Goal: Entertainment & Leisure: Consume media (video, audio)

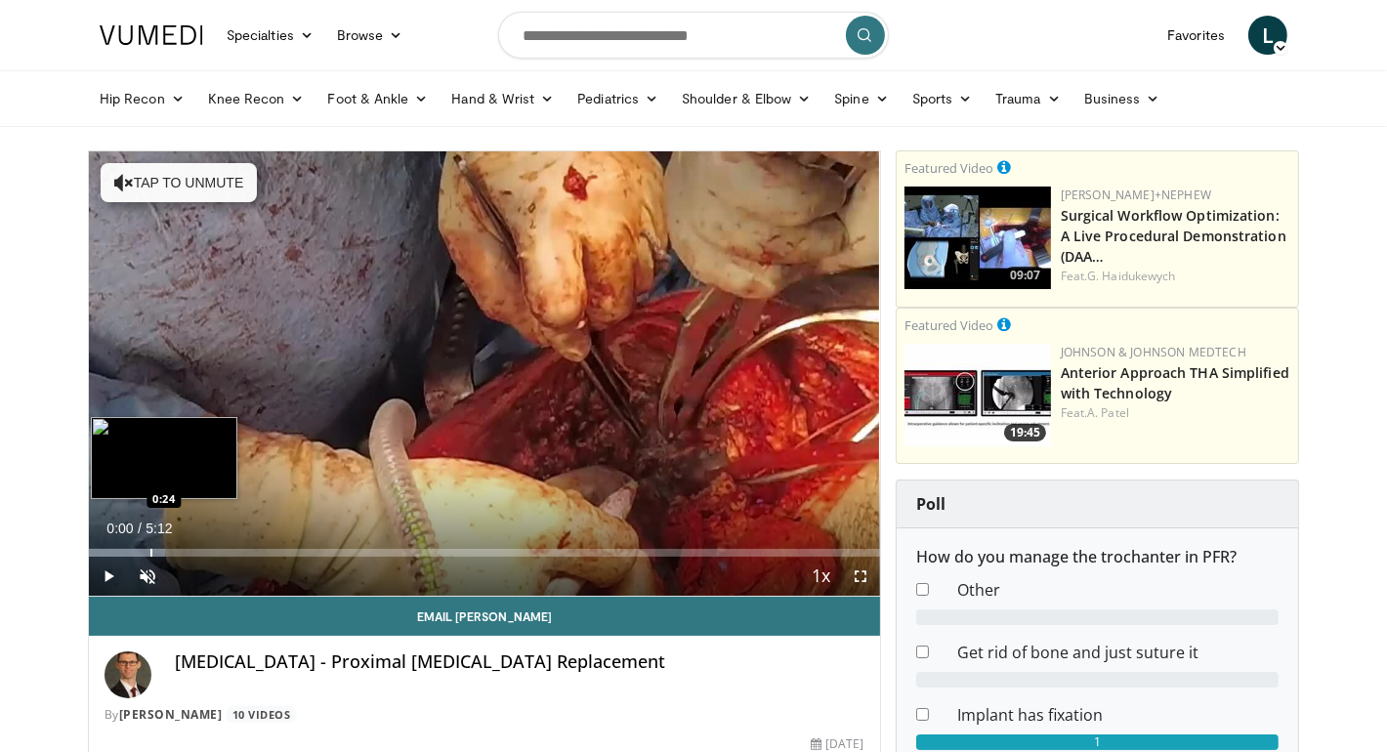
click at [148, 544] on div "Loaded : 9.62% 0:00 0:24" at bounding box center [484, 547] width 791 height 19
click at [128, 546] on div "Loaded : 19.05% 0:23 0:16" at bounding box center [484, 547] width 791 height 19
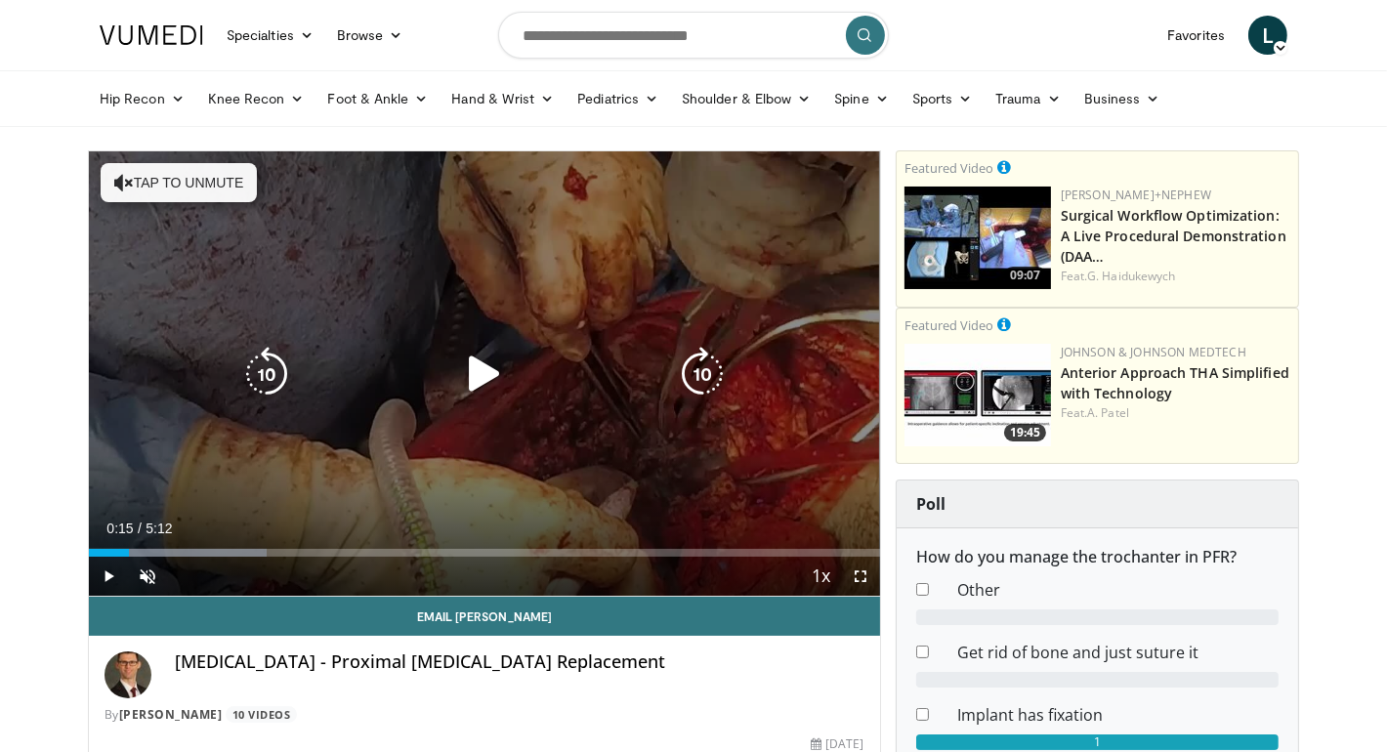
click at [173, 413] on div "10 seconds Tap to unmute" at bounding box center [484, 373] width 791 height 445
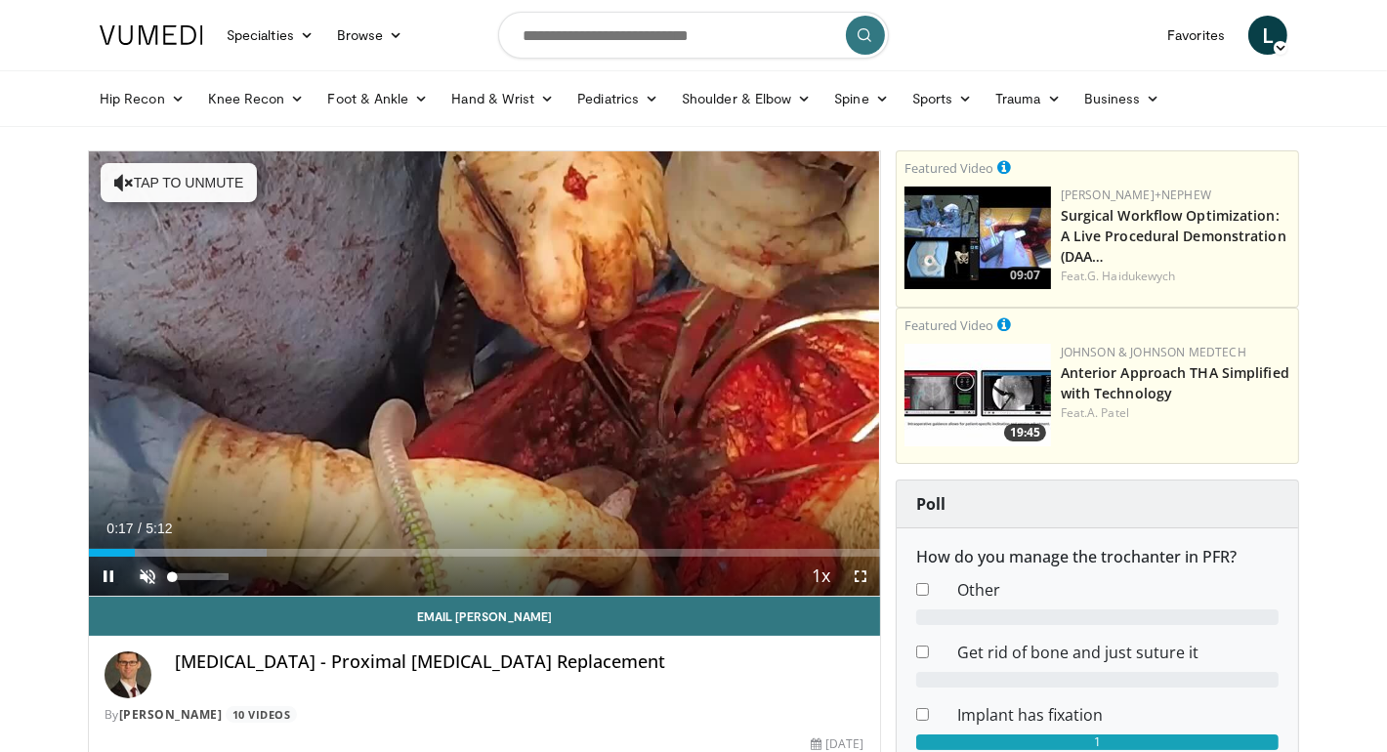
click at [153, 581] on span "Video Player" at bounding box center [147, 576] width 39 height 39
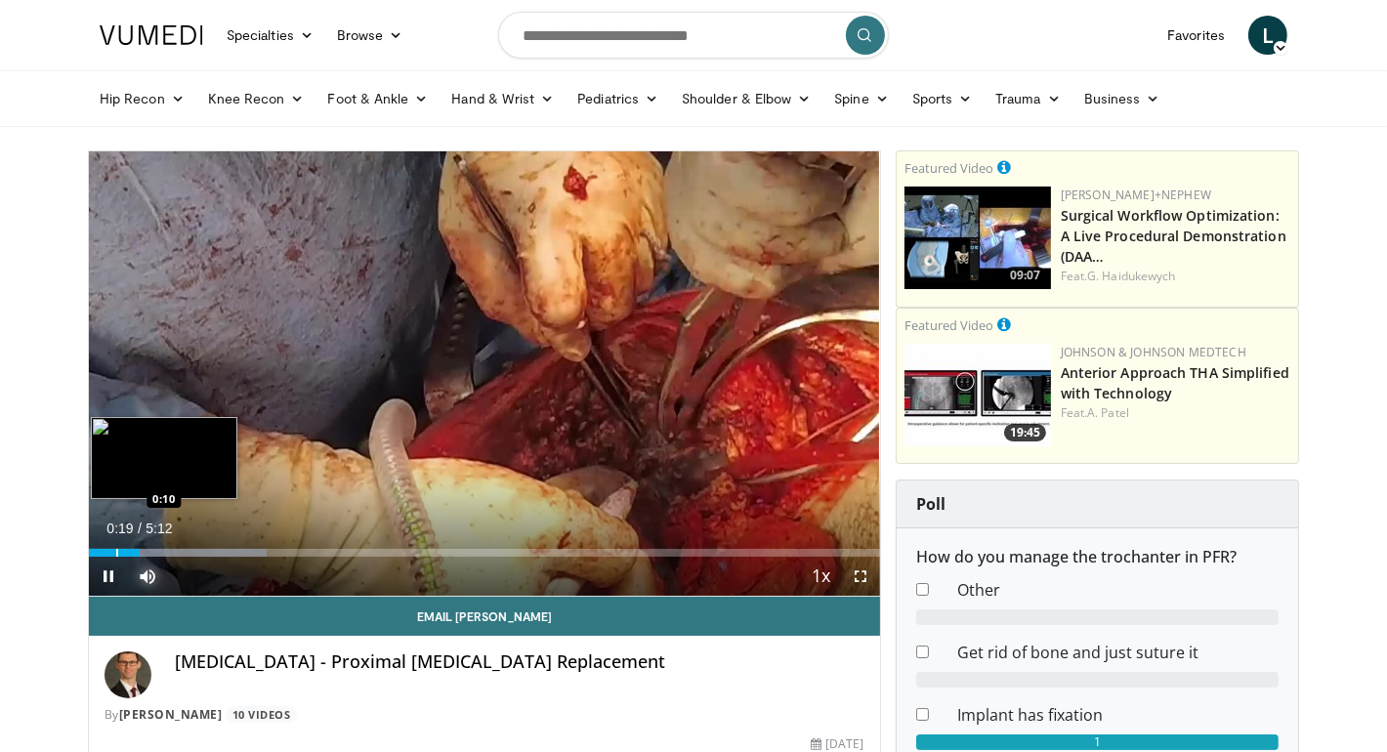
click at [118, 549] on div "Progress Bar" at bounding box center [117, 553] width 2 height 8
click at [117, 552] on div "Progress Bar" at bounding box center [118, 553] width 2 height 8
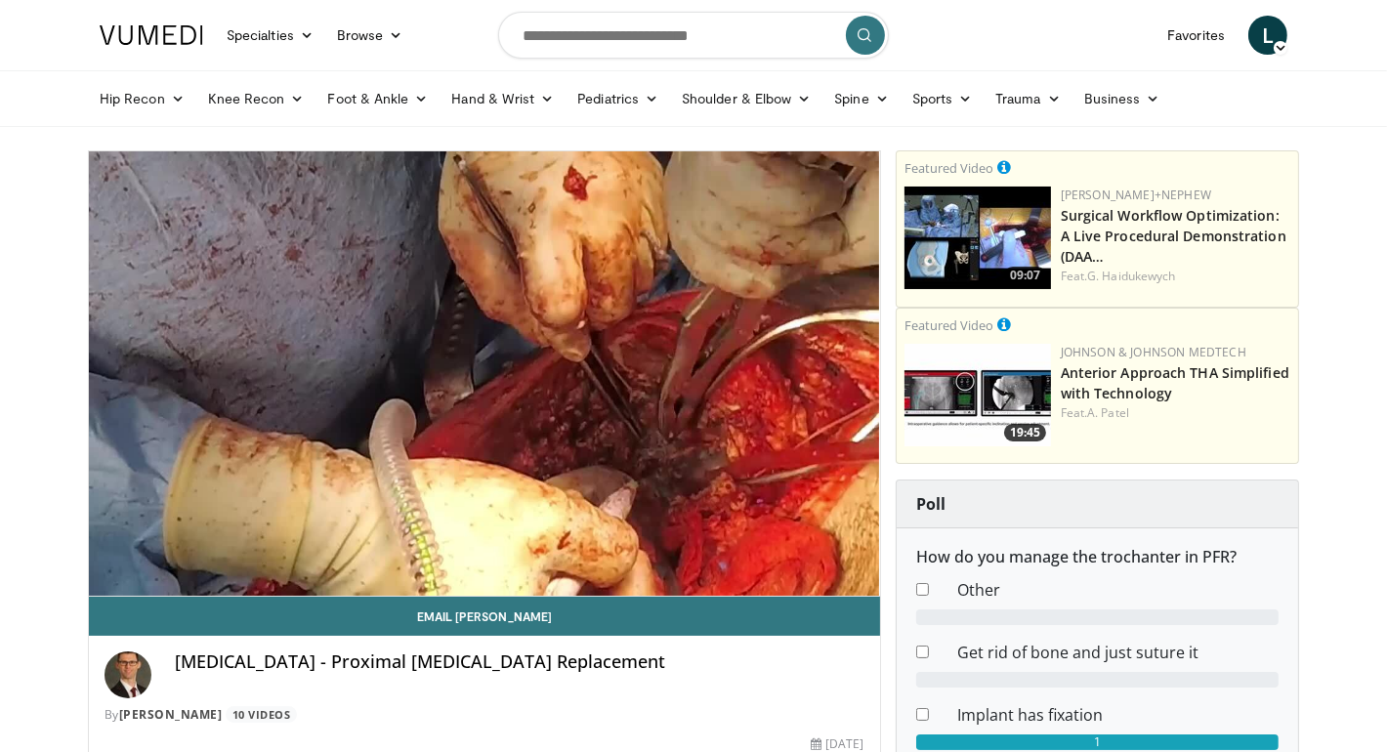
drag, startPoint x: 384, startPoint y: 549, endPoint x: 395, endPoint y: 668, distance: 119.7
drag, startPoint x: 395, startPoint y: 668, endPoint x: 1, endPoint y: 376, distance: 490.3
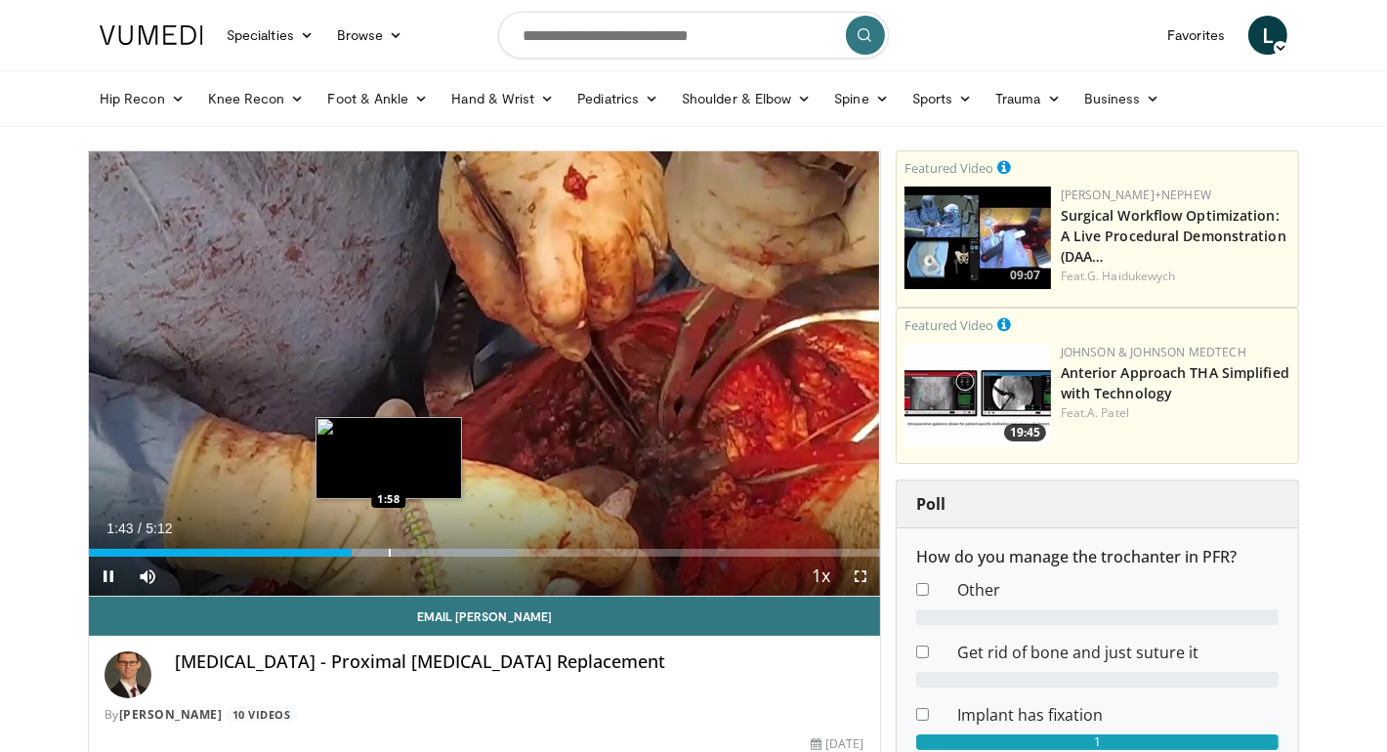
click at [390, 549] on div "Progress Bar" at bounding box center [390, 553] width 2 height 8
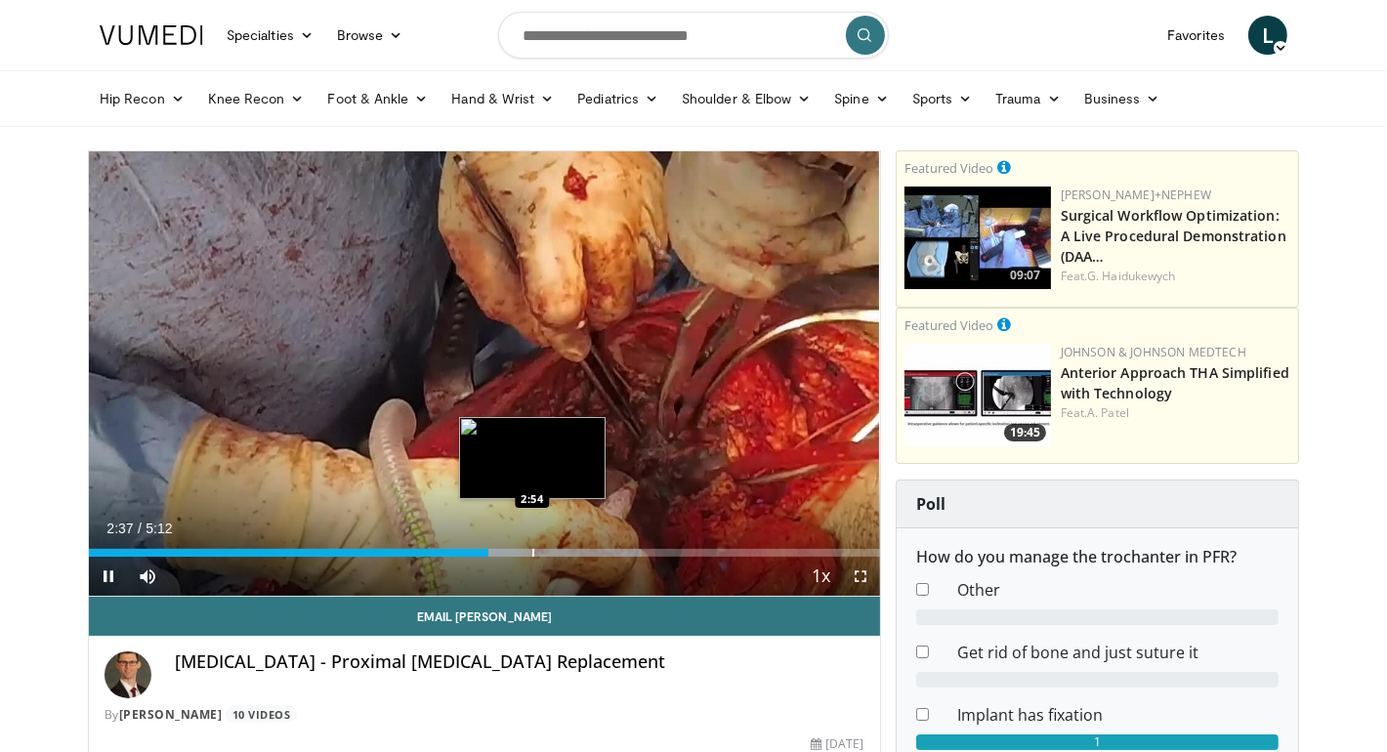
click at [532, 540] on div "Loaded : 69.92% 2:37 2:54" at bounding box center [484, 547] width 791 height 19
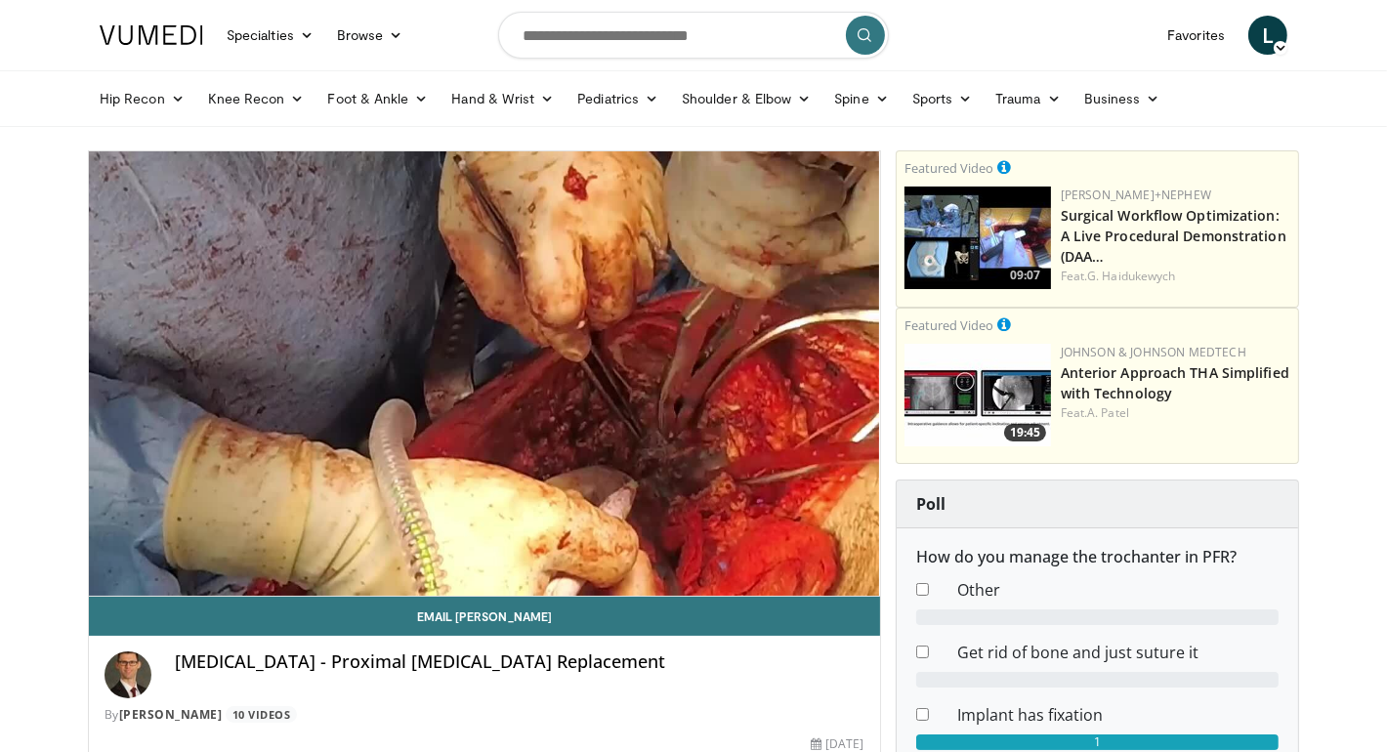
drag, startPoint x: 438, startPoint y: 629, endPoint x: 0, endPoint y: 567, distance: 442.2
drag, startPoint x: 0, startPoint y: 567, endPoint x: 15, endPoint y: 649, distance: 83.4
drag, startPoint x: 25, startPoint y: 631, endPoint x: 15, endPoint y: 608, distance: 25.8
drag, startPoint x: 15, startPoint y: 608, endPoint x: 26, endPoint y: 677, distance: 70.4
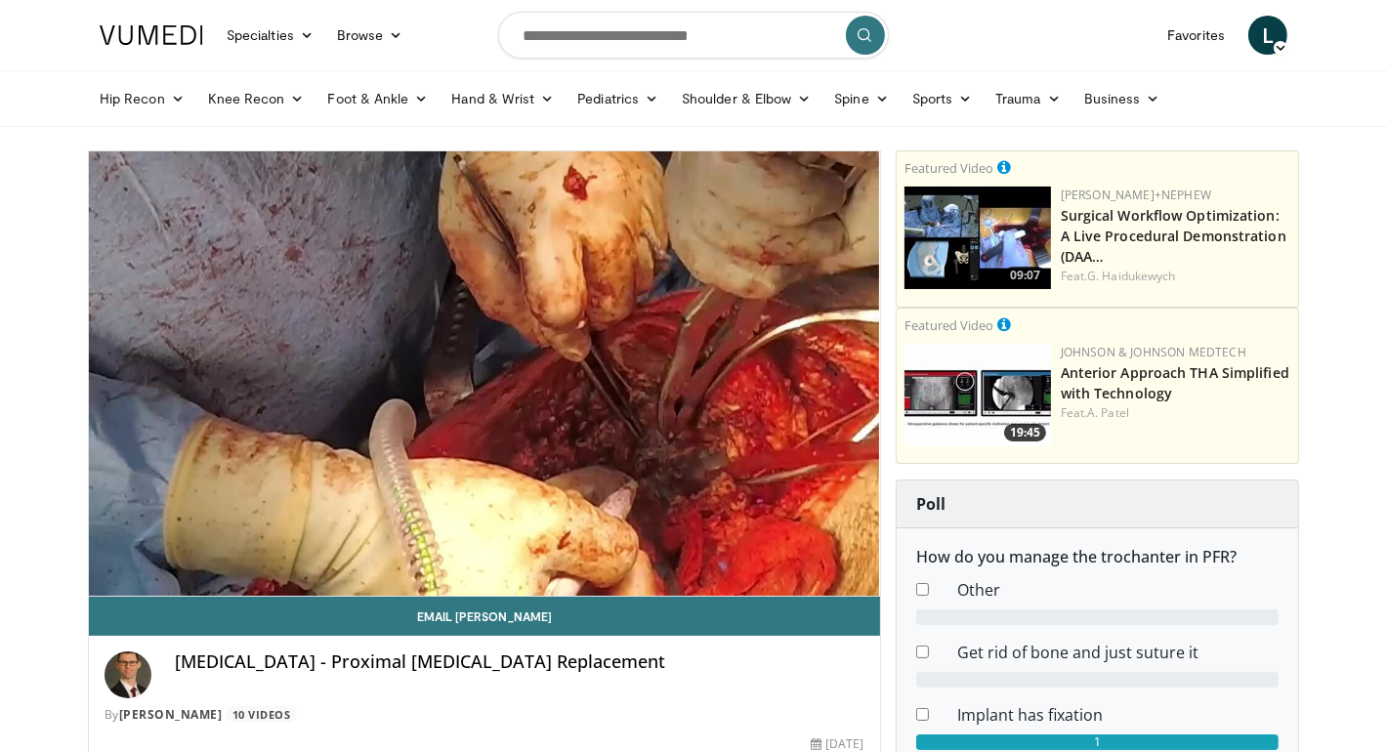
drag, startPoint x: 36, startPoint y: 657, endPoint x: 2, endPoint y: 706, distance: 60.4
drag, startPoint x: 2, startPoint y: 706, endPoint x: 18, endPoint y: 173, distance: 533.7
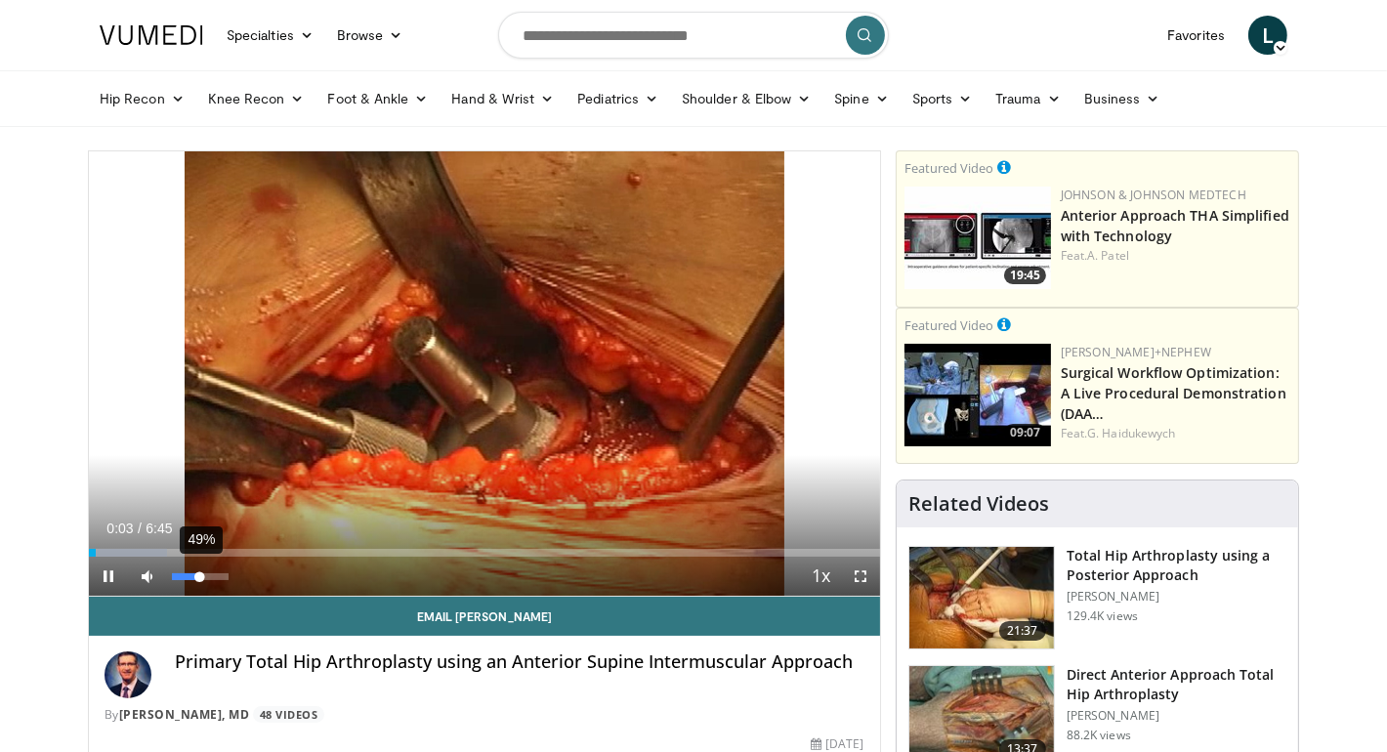
click at [198, 580] on div "49%" at bounding box center [200, 576] width 68 height 39
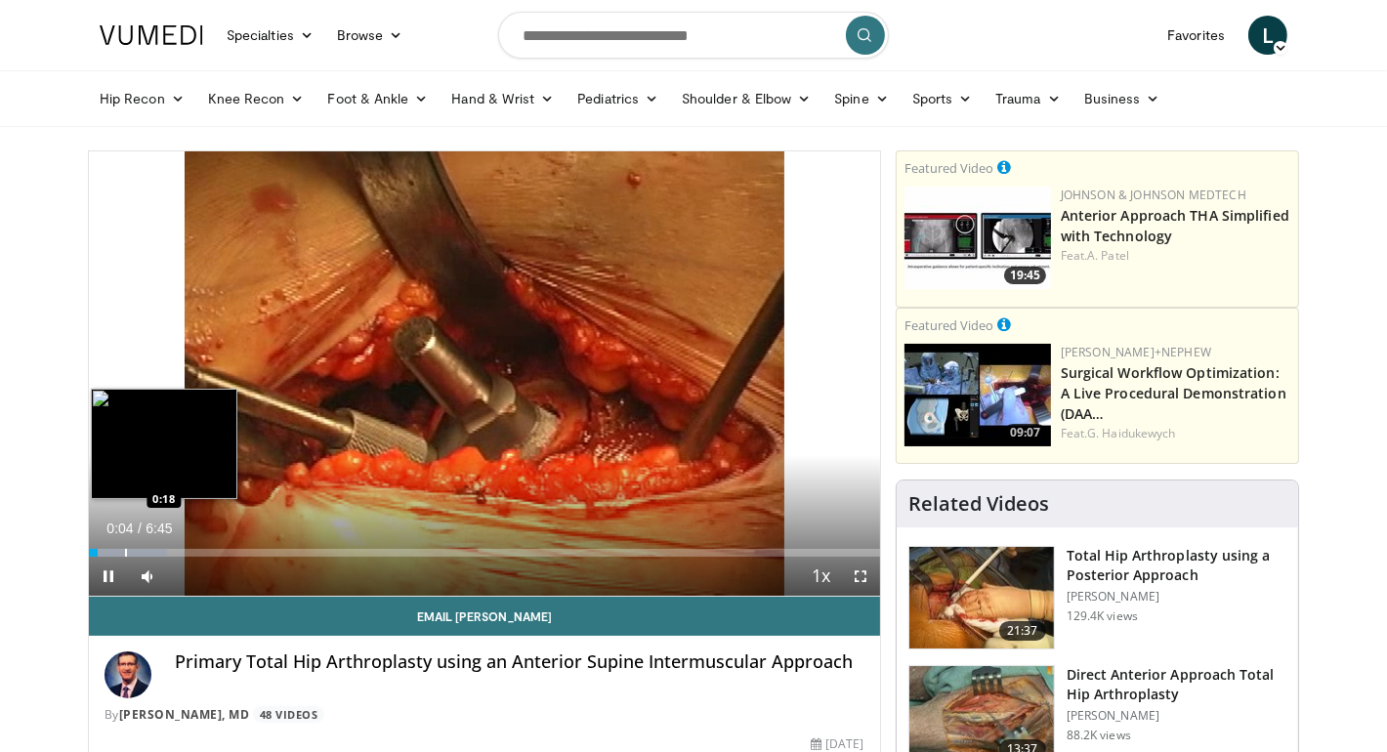
drag, startPoint x: 124, startPoint y: 543, endPoint x: 137, endPoint y: 544, distance: 12.7
click at [134, 544] on div "Loaded : 9.83% 0:04 0:18" at bounding box center [484, 547] width 791 height 19
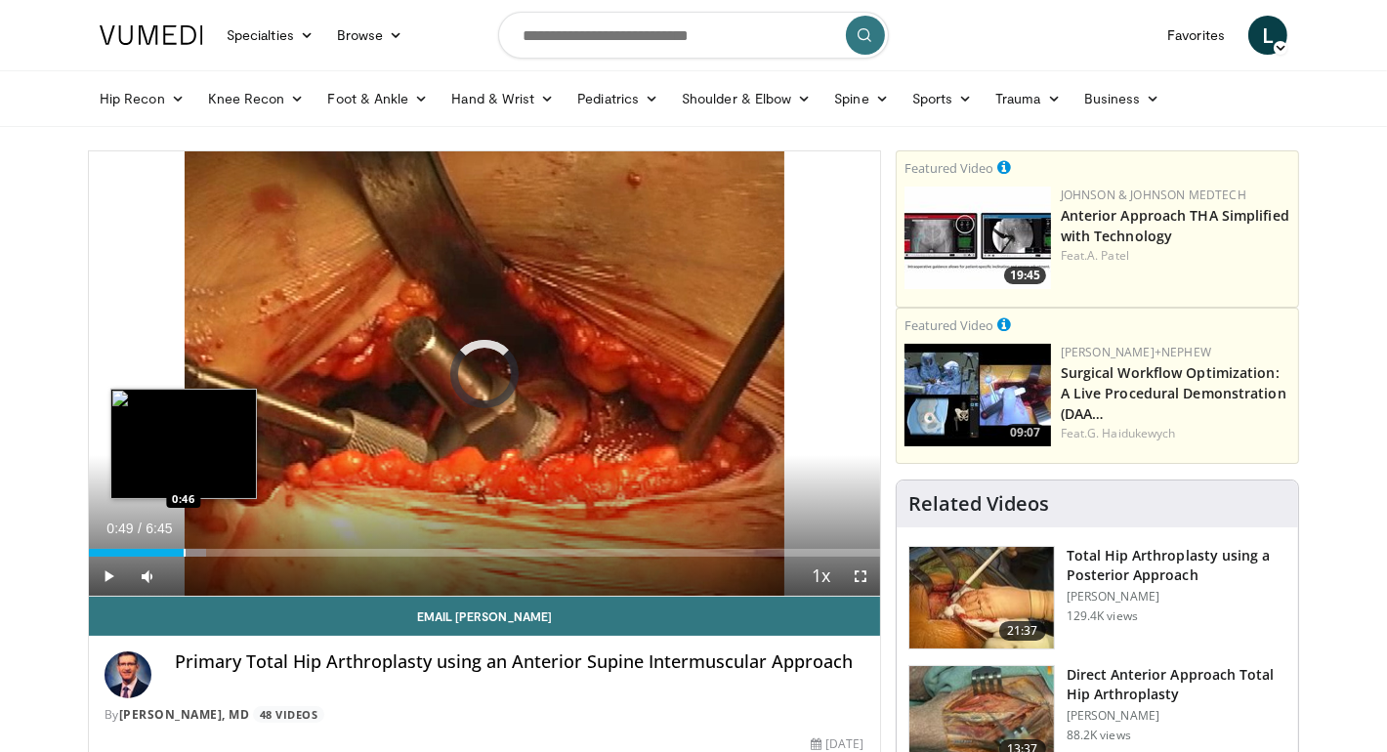
click at [184, 547] on div "Loaded : 14.79% 0:24 0:46" at bounding box center [484, 547] width 791 height 19
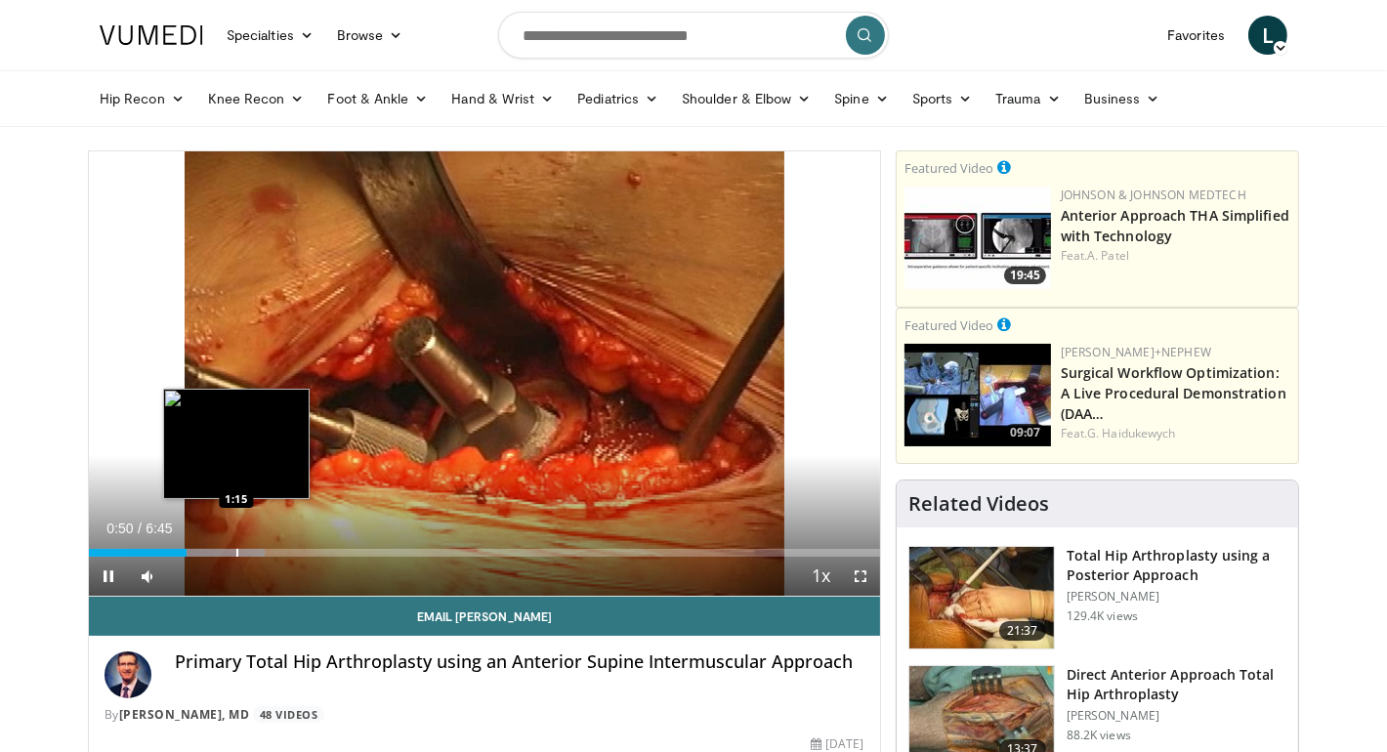
click at [238, 549] on div "Progress Bar" at bounding box center [237, 553] width 2 height 8
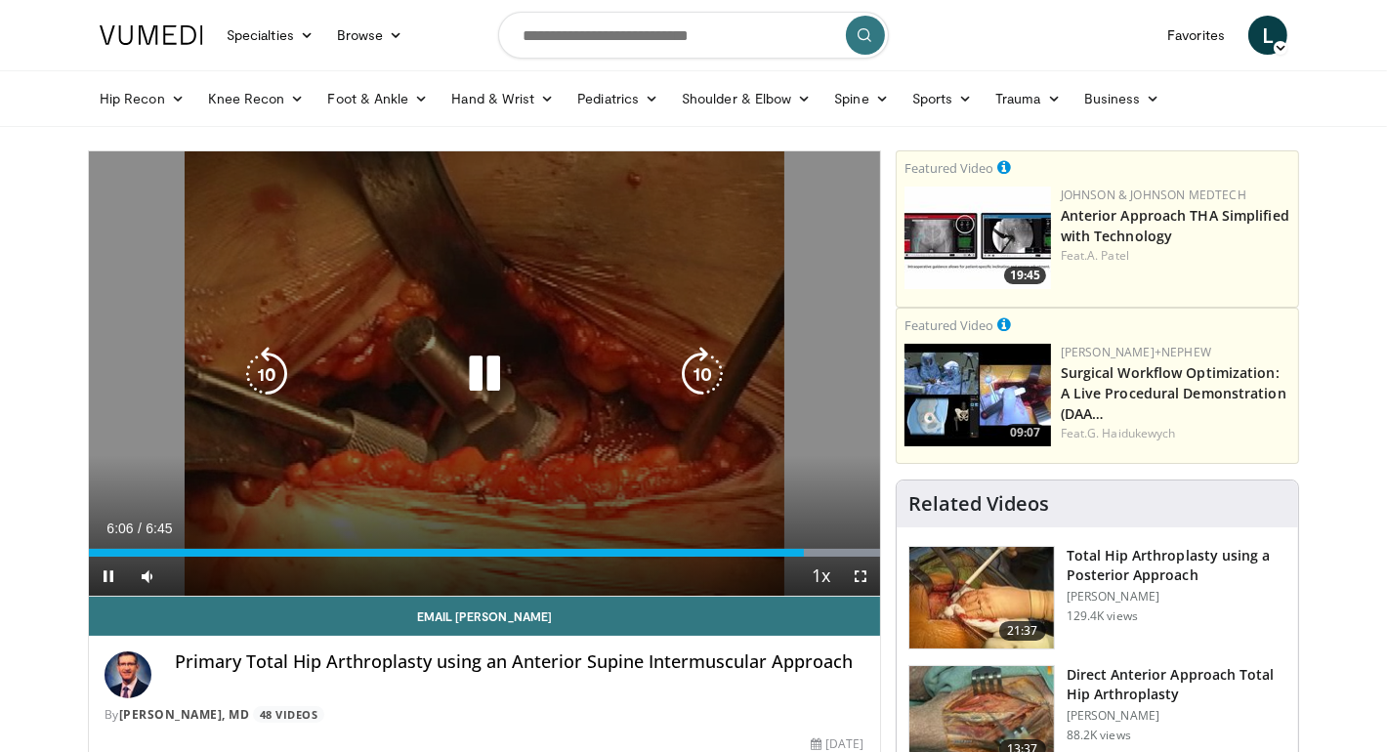
click at [489, 382] on icon "Video Player" at bounding box center [484, 374] width 55 height 55
